Goal: Complete application form

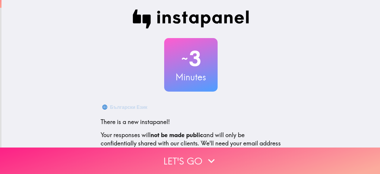
click at [205, 156] on icon "button" at bounding box center [211, 160] width 13 height 13
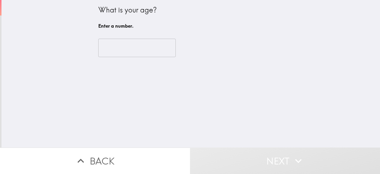
click at [135, 51] on input "number" at bounding box center [137, 48] width 78 height 18
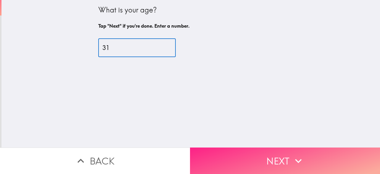
type input "31"
click at [245, 159] on button "Next" at bounding box center [285, 160] width 190 height 26
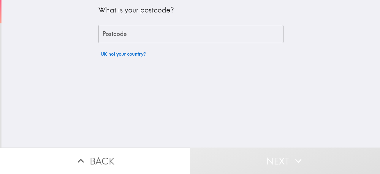
click at [151, 35] on input "Postcode" at bounding box center [190, 34] width 185 height 18
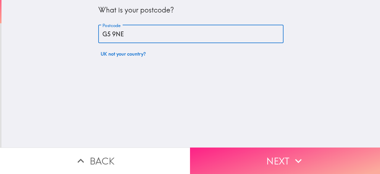
type input "G5 9NE"
click at [239, 154] on button "Next" at bounding box center [285, 160] width 190 height 26
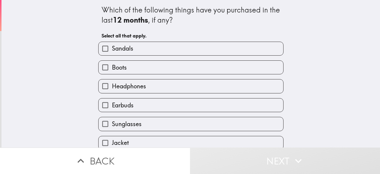
click at [135, 49] on label "Sandals" at bounding box center [191, 48] width 185 height 13
click at [112, 49] on input "Sandals" at bounding box center [105, 48] width 13 height 13
checkbox input "true"
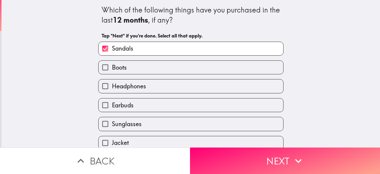
click at [135, 64] on label "Boots" at bounding box center [191, 67] width 185 height 13
click at [112, 64] on input "Boots" at bounding box center [105, 67] width 13 height 13
checkbox input "true"
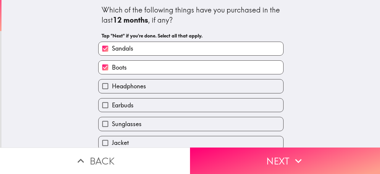
click at [135, 83] on span "Headphones" at bounding box center [129, 86] width 34 height 8
click at [112, 83] on input "Headphones" at bounding box center [105, 85] width 13 height 13
checkbox input "true"
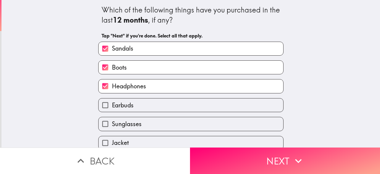
click at [136, 106] on label "Earbuds" at bounding box center [191, 104] width 185 height 13
click at [112, 106] on input "Earbuds" at bounding box center [105, 104] width 13 height 13
checkbox input "true"
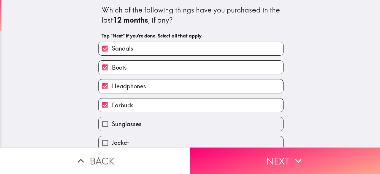
click at [141, 124] on label "Sunglasses" at bounding box center [191, 123] width 185 height 13
click at [112, 124] on input "Sunglasses" at bounding box center [105, 123] width 13 height 13
checkbox input "true"
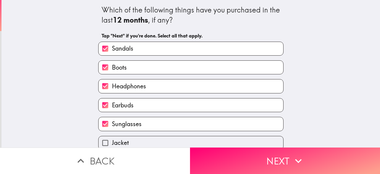
scroll to position [79, 0]
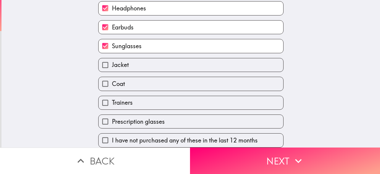
click at [136, 64] on label "Jacket" at bounding box center [191, 64] width 185 height 13
click at [112, 64] on input "Jacket" at bounding box center [105, 64] width 13 height 13
checkbox input "true"
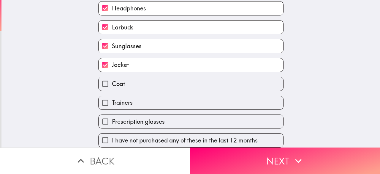
click at [139, 85] on label "Coat" at bounding box center [191, 83] width 185 height 13
click at [112, 85] on input "Coat" at bounding box center [105, 83] width 13 height 13
checkbox input "true"
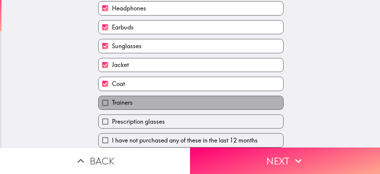
click at [137, 102] on label "Trainers" at bounding box center [191, 102] width 185 height 13
click at [112, 102] on input "Trainers" at bounding box center [105, 102] width 13 height 13
checkbox input "true"
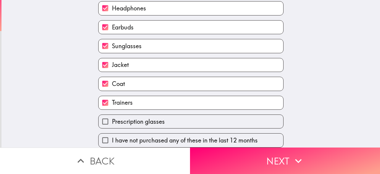
click at [147, 122] on span "Prescription glasses" at bounding box center [138, 121] width 53 height 8
click at [112, 122] on input "Prescription glasses" at bounding box center [105, 121] width 13 height 13
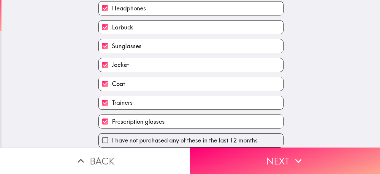
scroll to position [84, 0]
click at [208, 116] on label "Prescription glasses" at bounding box center [191, 121] width 185 height 13
click at [112, 116] on input "Prescription glasses" at bounding box center [105, 121] width 13 height 13
checkbox input "false"
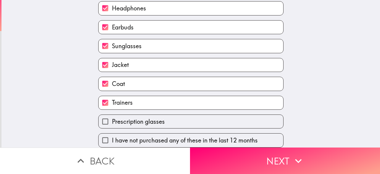
drag, startPoint x: 243, startPoint y: 159, endPoint x: 241, endPoint y: 146, distance: 12.6
click at [244, 160] on button "Next" at bounding box center [285, 160] width 190 height 26
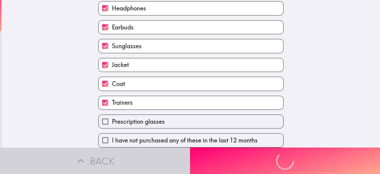
scroll to position [31, 0]
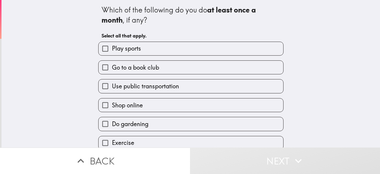
click at [136, 49] on span "Play sports" at bounding box center [126, 48] width 29 height 8
click at [112, 49] on input "Play sports" at bounding box center [105, 48] width 13 height 13
checkbox input "true"
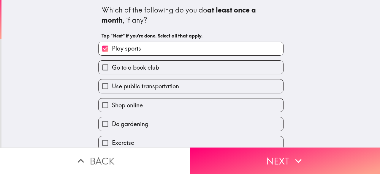
click at [149, 89] on span "Use public transportation" at bounding box center [145, 86] width 67 height 8
click at [112, 89] on input "Use public transportation" at bounding box center [105, 85] width 13 height 13
checkbox input "true"
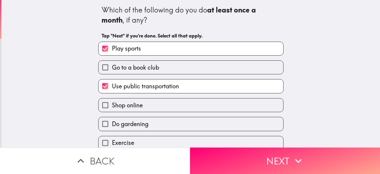
click at [155, 108] on label "Shop online" at bounding box center [191, 104] width 185 height 13
click at [112, 108] on input "Shop online" at bounding box center [105, 104] width 13 height 13
checkbox input "true"
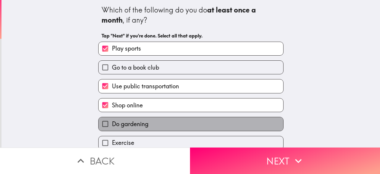
click at [153, 124] on label "Do gardening" at bounding box center [191, 123] width 185 height 13
click at [112, 124] on input "Do gardening" at bounding box center [105, 123] width 13 height 13
checkbox input "true"
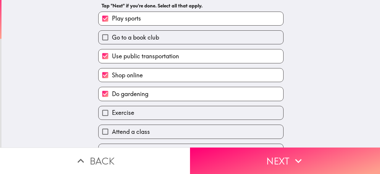
scroll to position [40, 0]
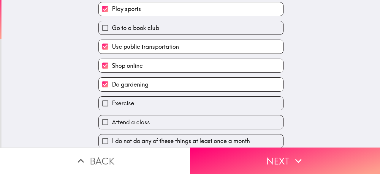
click at [142, 105] on label "Exercise" at bounding box center [191, 103] width 185 height 13
click at [112, 105] on input "Exercise" at bounding box center [105, 103] width 13 height 13
checkbox input "true"
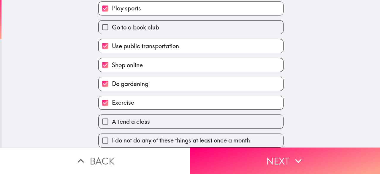
scroll to position [46, 0]
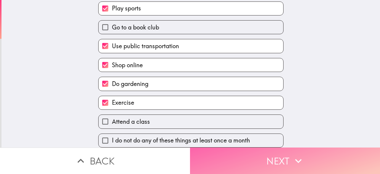
click at [239, 154] on button "Next" at bounding box center [285, 160] width 190 height 26
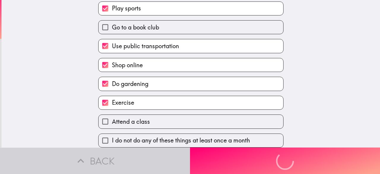
scroll to position [0, 0]
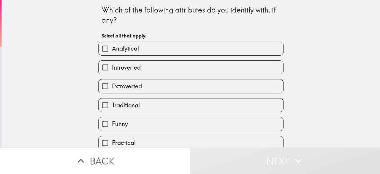
click at [143, 86] on label "Extroverted" at bounding box center [191, 85] width 185 height 13
click at [112, 86] on input "Extroverted" at bounding box center [105, 85] width 13 height 13
checkbox input "true"
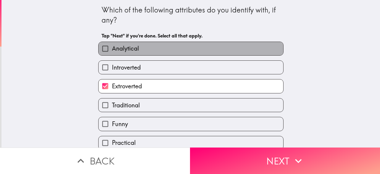
click at [161, 49] on label "Analytical" at bounding box center [191, 48] width 185 height 13
click at [112, 49] on input "Analytical" at bounding box center [105, 48] width 13 height 13
checkbox input "true"
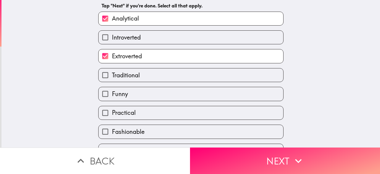
scroll to position [40, 0]
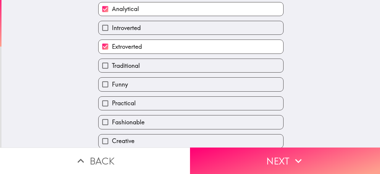
click at [154, 104] on label "Practical" at bounding box center [191, 103] width 185 height 13
click at [112, 104] on input "Practical" at bounding box center [105, 103] width 13 height 13
checkbox input "true"
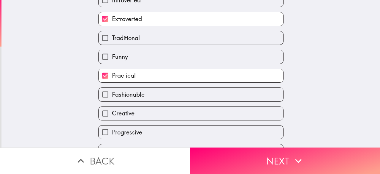
scroll to position [84, 0]
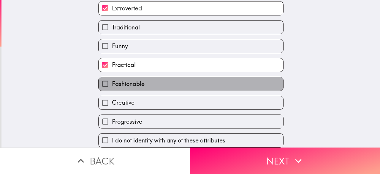
drag, startPoint x: 151, startPoint y: 73, endPoint x: 149, endPoint y: 83, distance: 9.4
click at [151, 77] on label "Fashionable" at bounding box center [191, 83] width 185 height 13
click at [112, 77] on input "Fashionable" at bounding box center [105, 83] width 13 height 13
checkbox input "true"
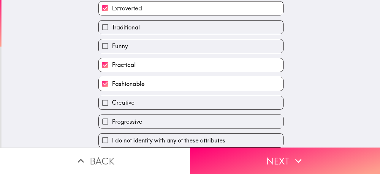
click at [149, 100] on label "Creative" at bounding box center [191, 102] width 185 height 13
click at [112, 100] on input "Creative" at bounding box center [105, 102] width 13 height 13
checkbox input "true"
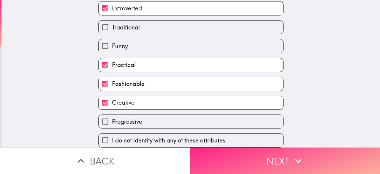
click at [217, 157] on button "Next" at bounding box center [285, 160] width 190 height 26
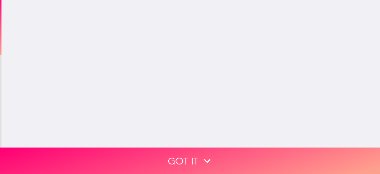
scroll to position [0, 0]
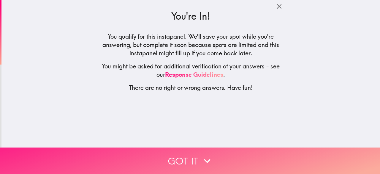
click at [196, 157] on button "Got it" at bounding box center [190, 160] width 380 height 26
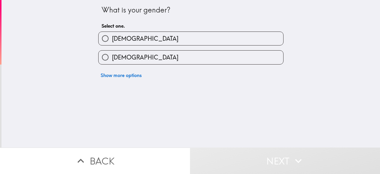
click at [175, 40] on label "[DEMOGRAPHIC_DATA]" at bounding box center [191, 38] width 185 height 13
click at [112, 40] on input "[DEMOGRAPHIC_DATA]" at bounding box center [105, 38] width 13 height 13
radio input "true"
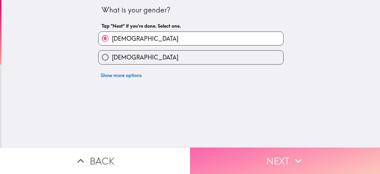
click at [241, 157] on button "Next" at bounding box center [285, 160] width 190 height 26
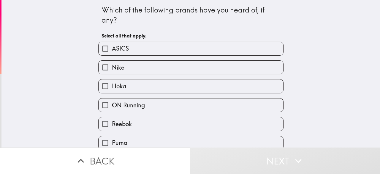
click at [167, 48] on label "ASICS" at bounding box center [191, 48] width 185 height 13
click at [112, 48] on input "ASICS" at bounding box center [105, 48] width 13 height 13
checkbox input "true"
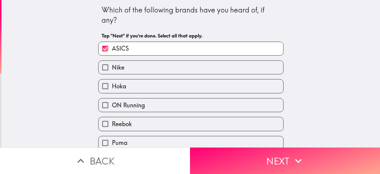
click at [165, 65] on label "Nike" at bounding box center [191, 67] width 185 height 13
click at [112, 65] on input "Nike" at bounding box center [105, 67] width 13 height 13
checkbox input "true"
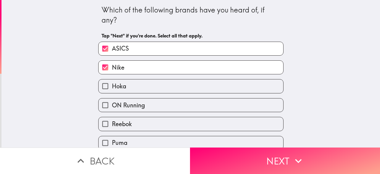
click at [140, 124] on label "Reebok" at bounding box center [191, 123] width 185 height 13
click at [112, 124] on input "Reebok" at bounding box center [105, 123] width 13 height 13
checkbox input "true"
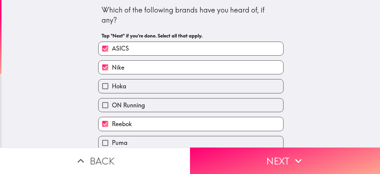
click at [152, 89] on label "Hoka" at bounding box center [191, 85] width 185 height 13
click at [112, 89] on input "Hoka" at bounding box center [105, 85] width 13 height 13
checkbox input "true"
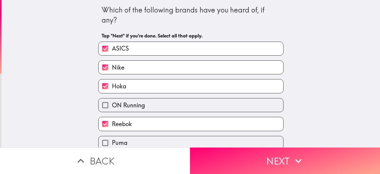
scroll to position [40, 0]
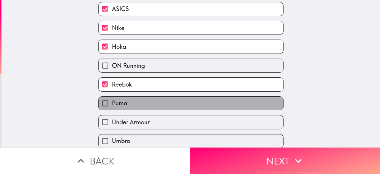
click at [137, 103] on label "Puma" at bounding box center [191, 103] width 185 height 13
click at [112, 103] on input "Puma" at bounding box center [105, 103] width 13 height 13
checkbox input "true"
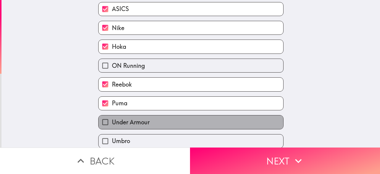
click at [149, 122] on label "Under Armour" at bounding box center [191, 121] width 185 height 13
click at [112, 122] on input "Under Armour" at bounding box center [105, 121] width 13 height 13
checkbox input "true"
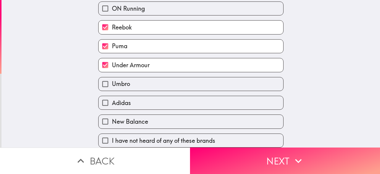
scroll to position [103, 0]
click at [141, 78] on label "Umbro" at bounding box center [191, 83] width 185 height 13
click at [112, 78] on input "Umbro" at bounding box center [105, 83] width 13 height 13
checkbox input "true"
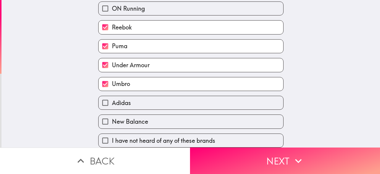
click at [142, 101] on label "Adidas" at bounding box center [191, 102] width 185 height 13
click at [112, 101] on input "Adidas" at bounding box center [105, 102] width 13 height 13
checkbox input "true"
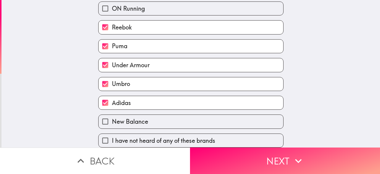
drag, startPoint x: 144, startPoint y: 116, endPoint x: 150, endPoint y: 115, distance: 6.6
click at [144, 116] on label "New Balance" at bounding box center [191, 121] width 185 height 13
click at [112, 116] on input "New Balance" at bounding box center [105, 121] width 13 height 13
checkbox input "true"
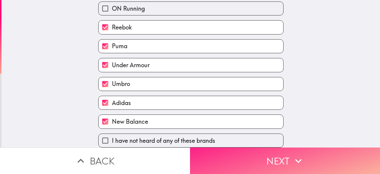
click at [232, 155] on button "Next" at bounding box center [285, 160] width 190 height 26
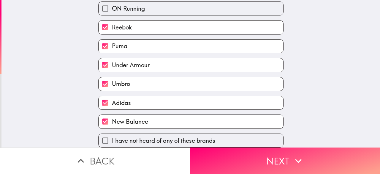
scroll to position [64, 0]
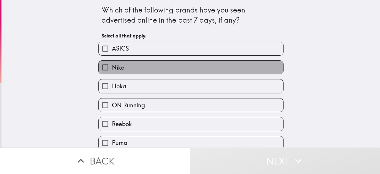
click at [143, 65] on label "Nike" at bounding box center [191, 67] width 185 height 13
click at [112, 65] on input "Nike" at bounding box center [105, 67] width 13 height 13
checkbox input "true"
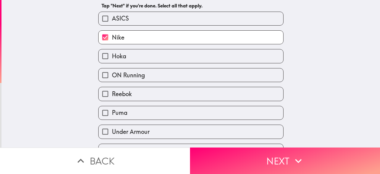
scroll to position [40, 0]
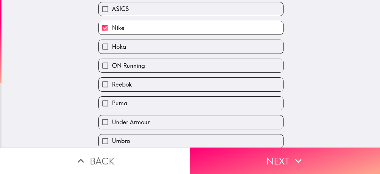
click at [134, 105] on label "Puma" at bounding box center [191, 103] width 185 height 13
click at [112, 105] on input "Puma" at bounding box center [105, 103] width 13 height 13
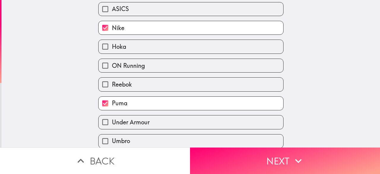
click at [141, 105] on label "Puma" at bounding box center [191, 103] width 185 height 13
click at [112, 105] on input "Puma" at bounding box center [105, 103] width 13 height 13
checkbox input "false"
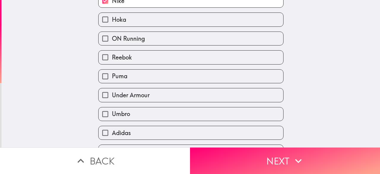
scroll to position [106, 0]
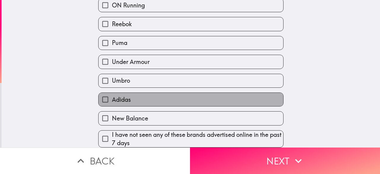
click at [140, 93] on label "Adidas" at bounding box center [191, 99] width 185 height 13
click at [112, 93] on input "Adidas" at bounding box center [105, 99] width 13 height 13
checkbox input "true"
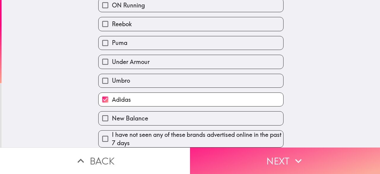
click at [228, 155] on button "Next" at bounding box center [285, 160] width 190 height 26
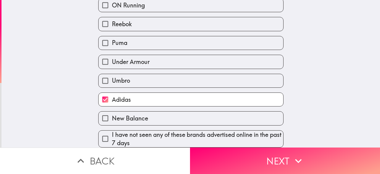
scroll to position [71, 0]
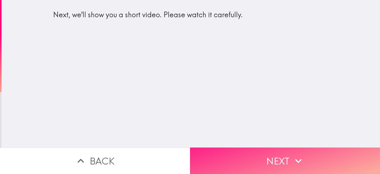
click at [263, 160] on button "Next" at bounding box center [285, 160] width 190 height 26
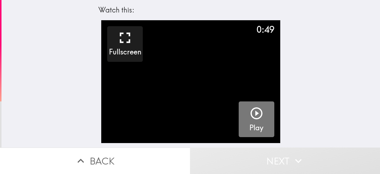
click at [253, 115] on icon "button" at bounding box center [256, 113] width 14 height 14
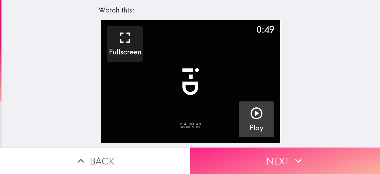
click at [281, 158] on button "Next" at bounding box center [285, 160] width 190 height 26
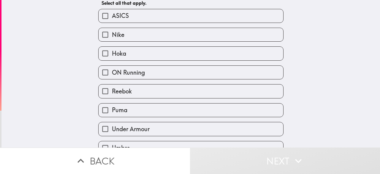
scroll to position [40, 0]
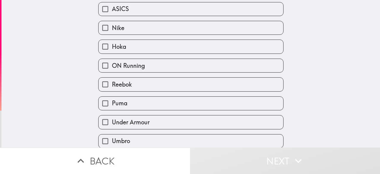
click at [154, 123] on label "Under Armour" at bounding box center [191, 121] width 185 height 13
click at [112, 123] on input "Under Armour" at bounding box center [105, 121] width 13 height 13
checkbox input "true"
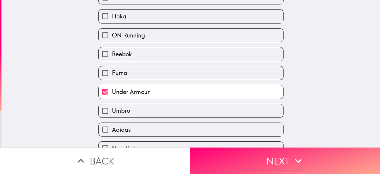
scroll to position [79, 0]
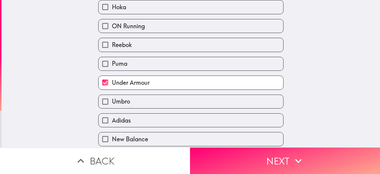
click at [158, 104] on label "Umbro" at bounding box center [191, 101] width 185 height 13
click at [112, 104] on input "Umbro" at bounding box center [105, 101] width 13 height 13
checkbox input "true"
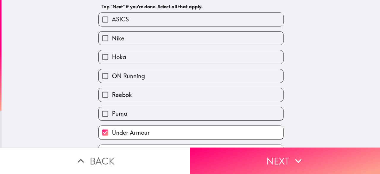
scroll to position [0, 0]
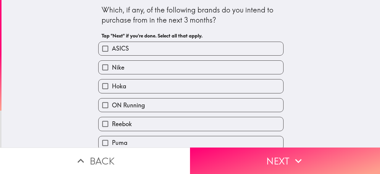
click at [153, 69] on label "Nike" at bounding box center [191, 67] width 185 height 13
click at [112, 69] on input "Nike" at bounding box center [105, 67] width 13 height 13
checkbox input "true"
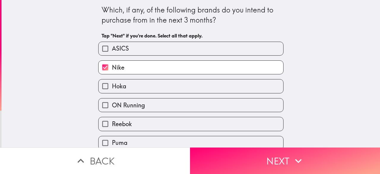
click at [139, 126] on label "Reebok" at bounding box center [191, 123] width 185 height 13
click at [112, 126] on input "Reebok" at bounding box center [105, 123] width 13 height 13
checkbox input "true"
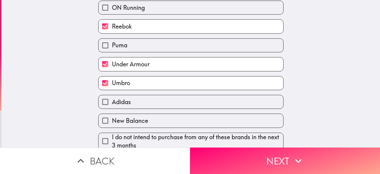
scroll to position [106, 0]
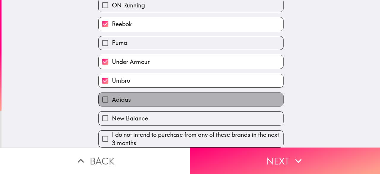
click at [145, 95] on label "Adidas" at bounding box center [191, 99] width 185 height 13
click at [112, 95] on input "Adidas" at bounding box center [105, 99] width 13 height 13
checkbox input "true"
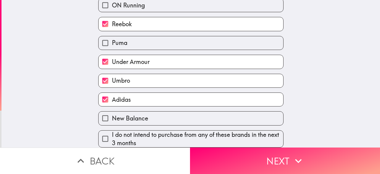
click at [146, 111] on label "New Balance" at bounding box center [191, 117] width 185 height 13
click at [112, 111] on input "New Balance" at bounding box center [105, 117] width 13 height 13
checkbox input "true"
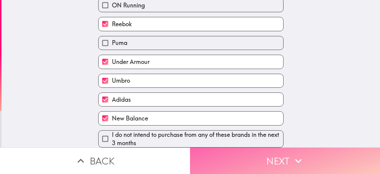
click at [247, 157] on button "Next" at bounding box center [285, 160] width 190 height 26
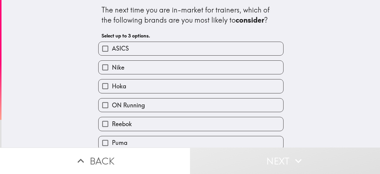
scroll to position [79, 0]
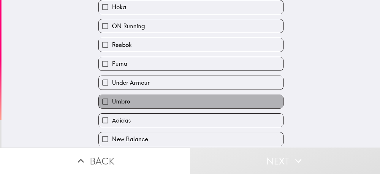
click at [142, 101] on label "Umbro" at bounding box center [191, 101] width 185 height 13
click at [112, 101] on input "Umbro" at bounding box center [105, 101] width 13 height 13
checkbox input "true"
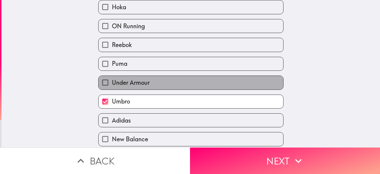
click at [147, 81] on label "Under Armour" at bounding box center [191, 82] width 185 height 13
click at [112, 81] on input "Under Armour" at bounding box center [105, 82] width 13 height 13
checkbox input "true"
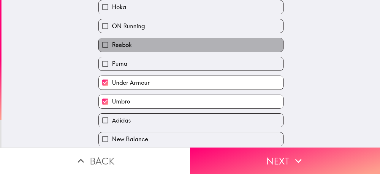
click at [153, 44] on label "Reebok" at bounding box center [191, 44] width 185 height 13
click at [112, 44] on input "Reebok" at bounding box center [105, 44] width 13 height 13
checkbox input "true"
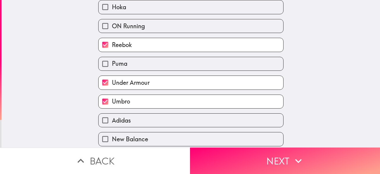
click at [155, 123] on label "Adidas" at bounding box center [191, 119] width 185 height 13
click at [112, 123] on input "Adidas" at bounding box center [105, 119] width 13 height 13
checkbox input "true"
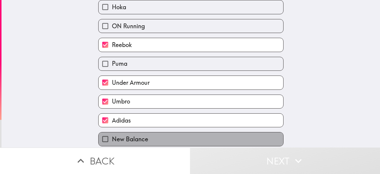
click at [158, 140] on label "New Balance" at bounding box center [191, 138] width 185 height 13
click at [112, 140] on input "New Balance" at bounding box center [105, 138] width 13 height 13
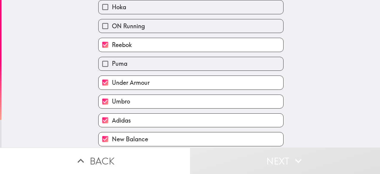
scroll to position [103, 0]
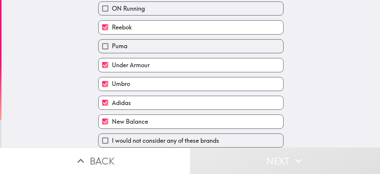
drag, startPoint x: 141, startPoint y: 116, endPoint x: 142, endPoint y: 113, distance: 3.5
click at [141, 117] on span "New Balance" at bounding box center [130, 121] width 36 height 8
click at [112, 116] on input "New Balance" at bounding box center [105, 121] width 13 height 13
checkbox input "false"
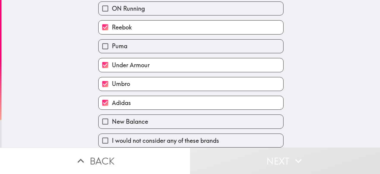
click at [147, 98] on label "Adidas" at bounding box center [191, 102] width 185 height 13
click at [112, 98] on input "Adidas" at bounding box center [105, 102] width 13 height 13
checkbox input "false"
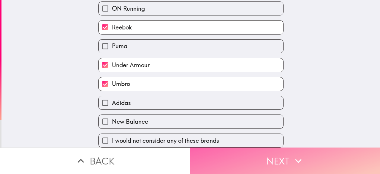
click at [235, 161] on button "Next" at bounding box center [285, 160] width 190 height 26
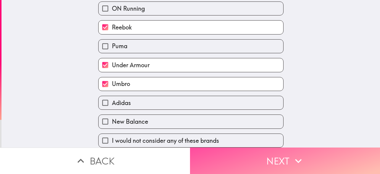
scroll to position [64, 0]
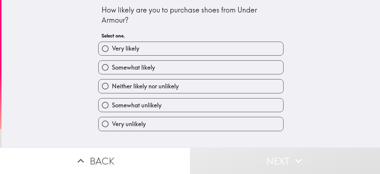
click at [159, 50] on label "Very likely" at bounding box center [191, 48] width 185 height 13
click at [112, 50] on input "Very likely" at bounding box center [105, 48] width 13 height 13
radio input "true"
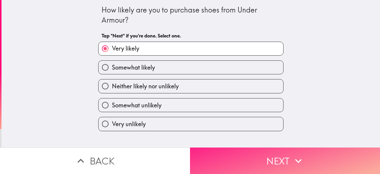
click at [238, 158] on button "Next" at bounding box center [285, 160] width 190 height 26
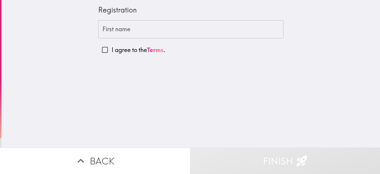
click at [129, 30] on input "First name" at bounding box center [190, 29] width 185 height 18
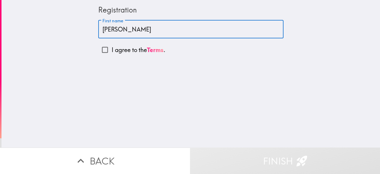
type input "[PERSON_NAME]"
click at [102, 51] on input "I agree to the Terms ." at bounding box center [104, 49] width 13 height 13
checkbox input "true"
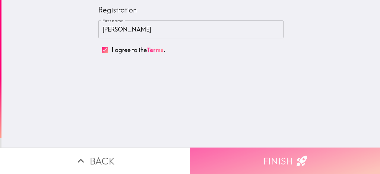
click at [257, 159] on button "Finish" at bounding box center [285, 160] width 190 height 26
